Goal: Obtain resource: Download file/media

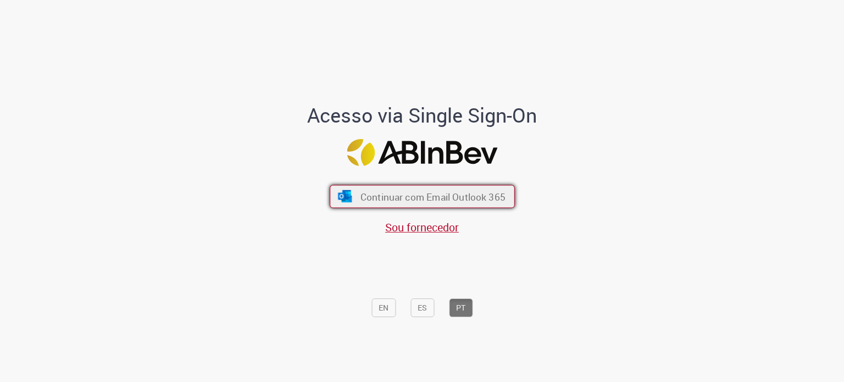
click at [376, 195] on span "Continuar com Email Outlook 365" at bounding box center [432, 196] width 145 height 13
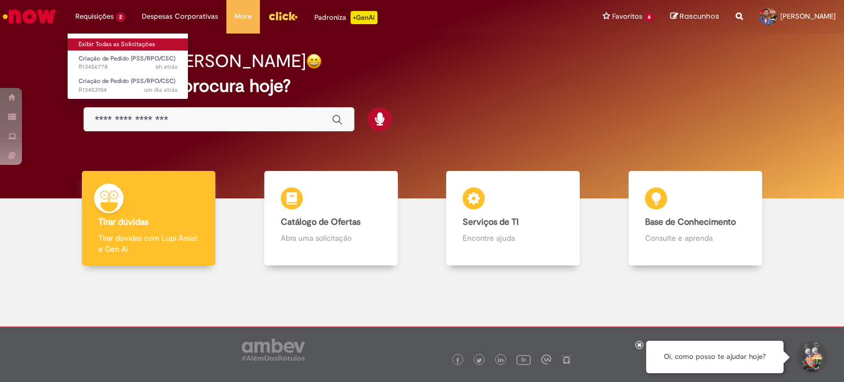
click at [120, 41] on link "Exibir Todas as Solicitações" at bounding box center [128, 44] width 121 height 12
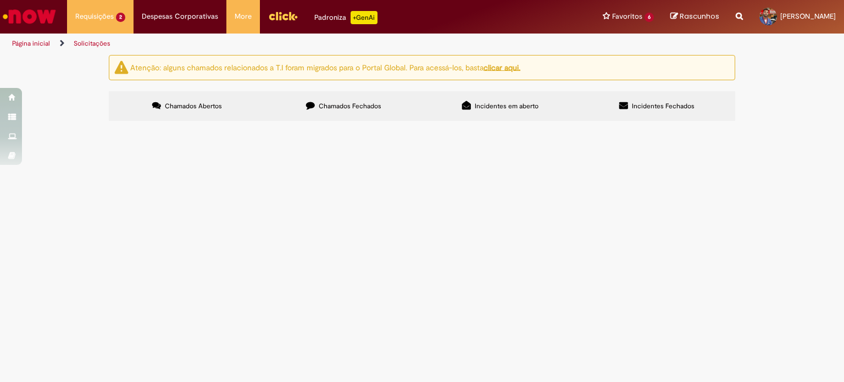
click at [0, 0] on span "Criar pedidos conforme planilha anexa" at bounding box center [0, 0] width 0 height 0
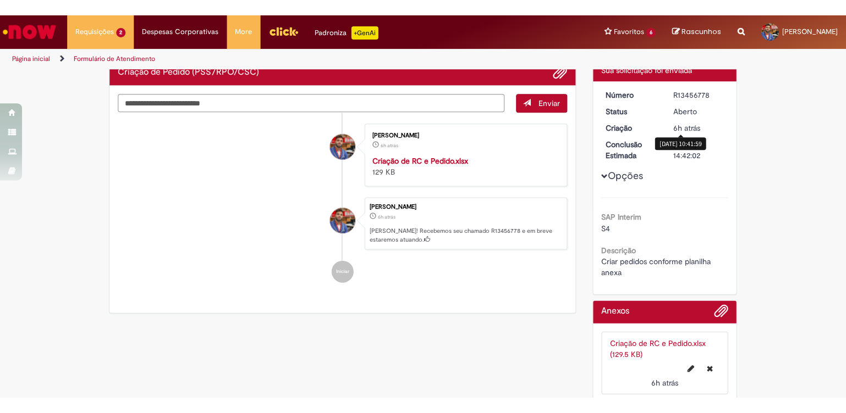
scroll to position [106, 0]
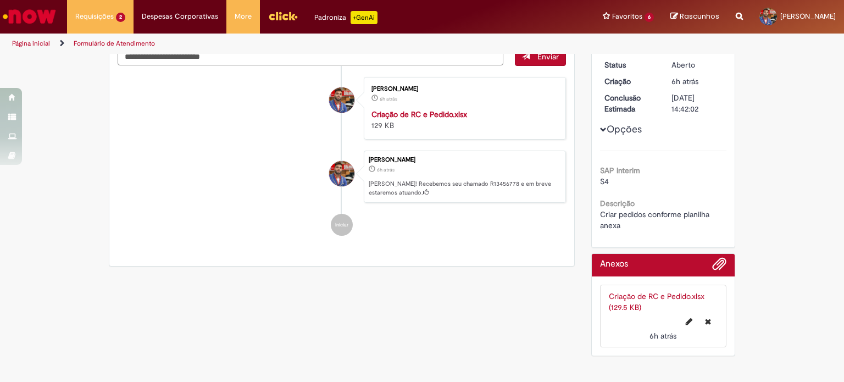
click at [662, 296] on link "Criação de RC e Pedido.xlsx (129.5 KB)" at bounding box center [657, 301] width 96 height 21
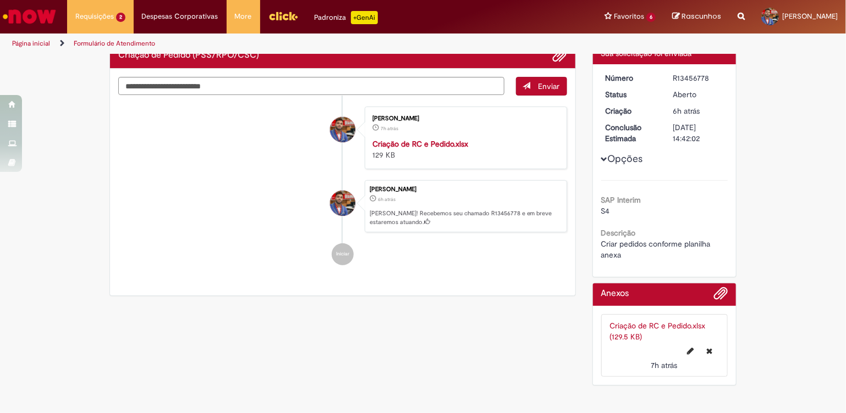
scroll to position [75, 0]
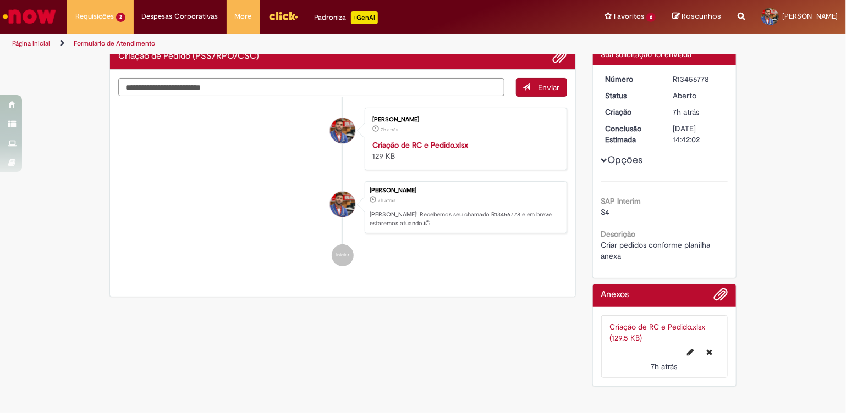
click at [613, 327] on link "Criação de RC e Pedido.xlsx (129.5 KB)" at bounding box center [658, 332] width 96 height 21
